Goal: Task Accomplishment & Management: Manage account settings

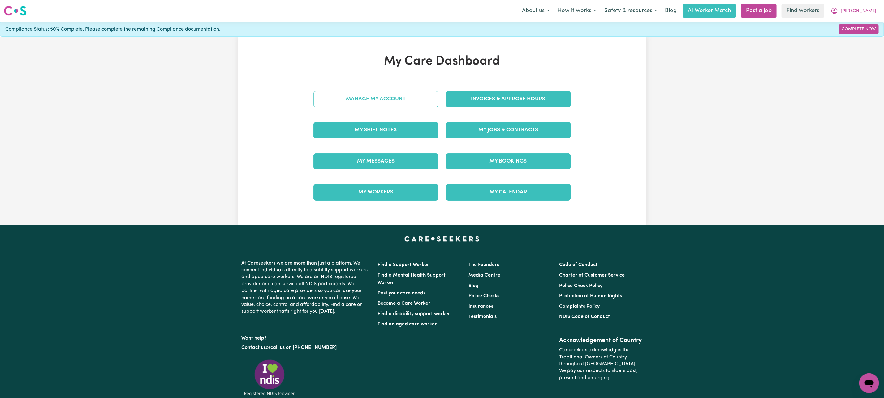
click at [367, 93] on link "Manage My Account" at bounding box center [375, 99] width 125 height 16
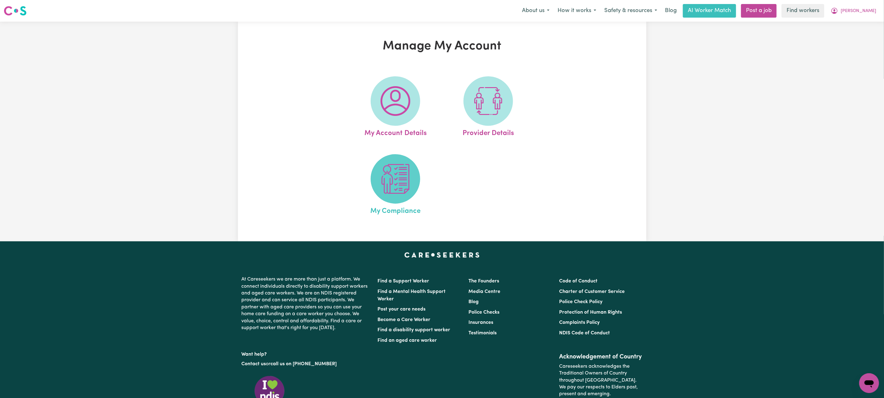
click at [394, 181] on img at bounding box center [395, 179] width 30 height 30
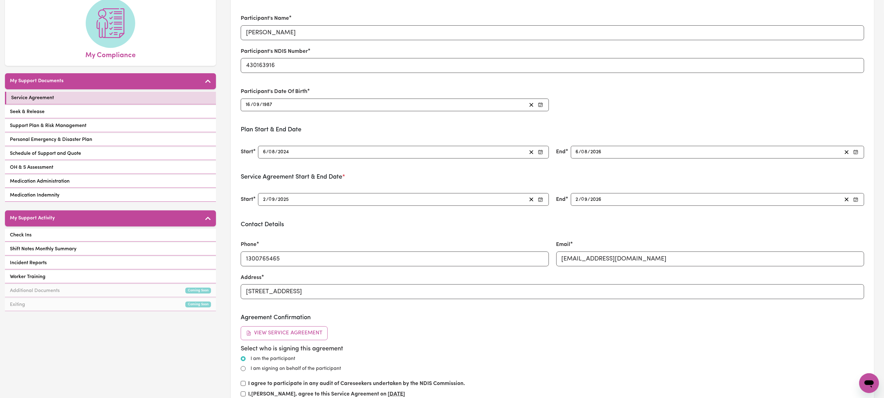
scroll to position [46, 0]
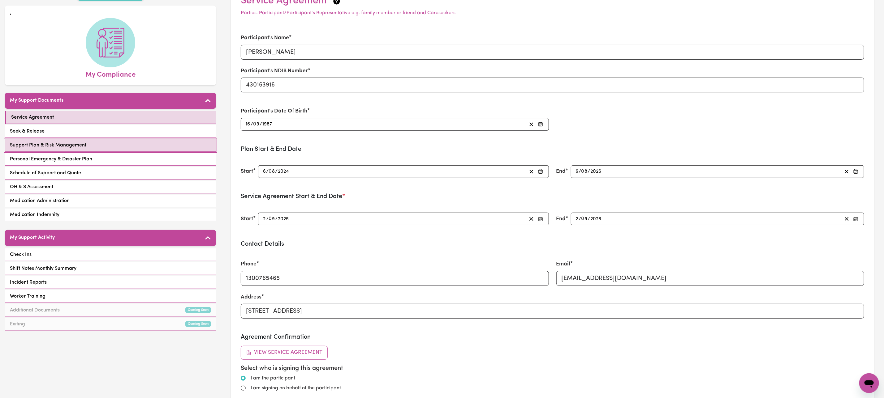
click at [130, 139] on link "Support Plan & Risk Management" at bounding box center [110, 145] width 211 height 13
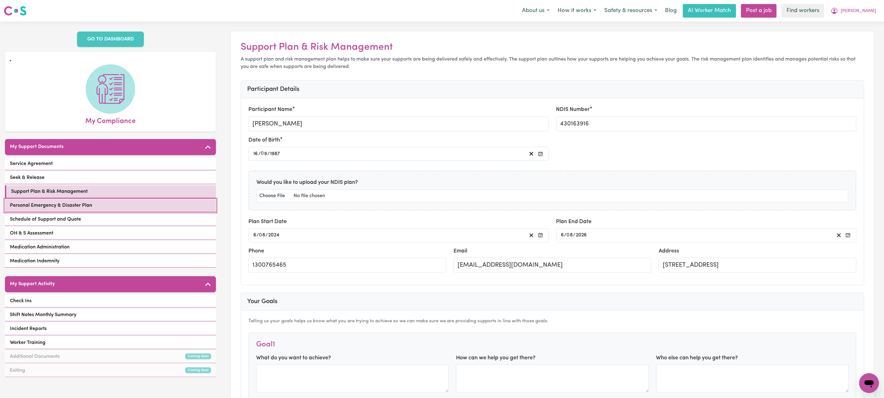
click at [103, 203] on link "Personal Emergency & Disaster Plan" at bounding box center [110, 205] width 211 height 13
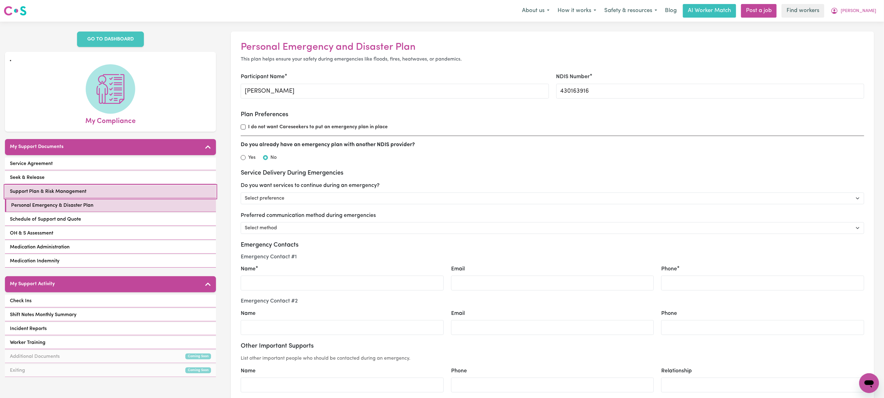
drag, startPoint x: 66, startPoint y: 183, endPoint x: 125, endPoint y: 179, distance: 59.5
click at [66, 188] on span "Support Plan & Risk Management" at bounding box center [48, 191] width 76 height 7
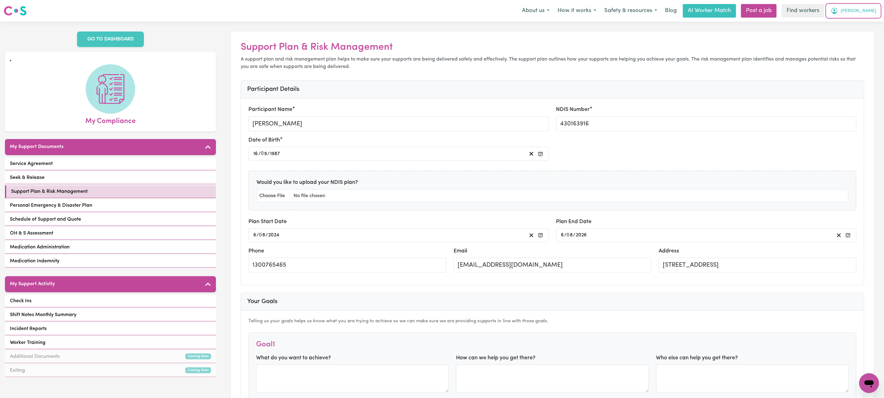
click at [873, 12] on span "[PERSON_NAME]" at bounding box center [858, 11] width 36 height 7
click at [863, 35] on link "Logout" at bounding box center [855, 36] width 49 height 12
